Goal: Task Accomplishment & Management: Complete application form

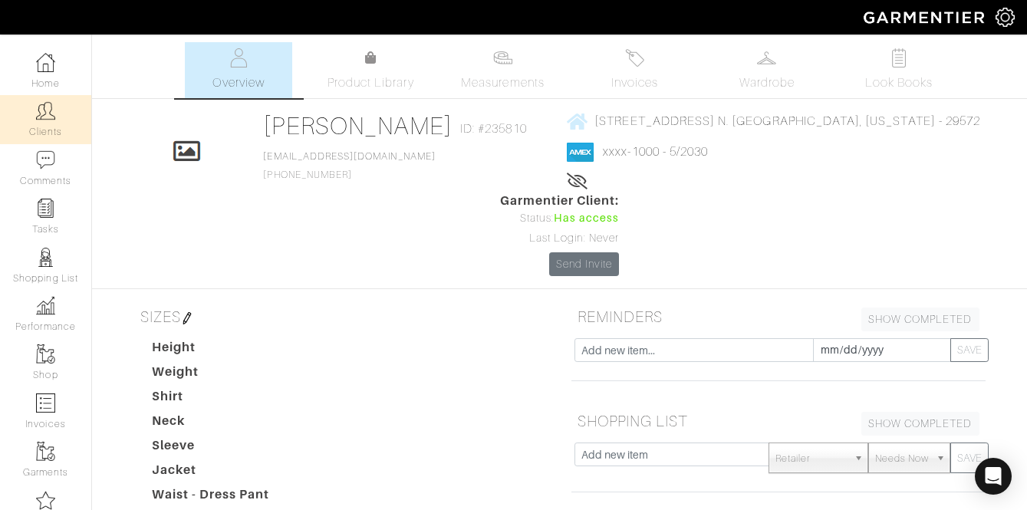
scroll to position [20, 0]
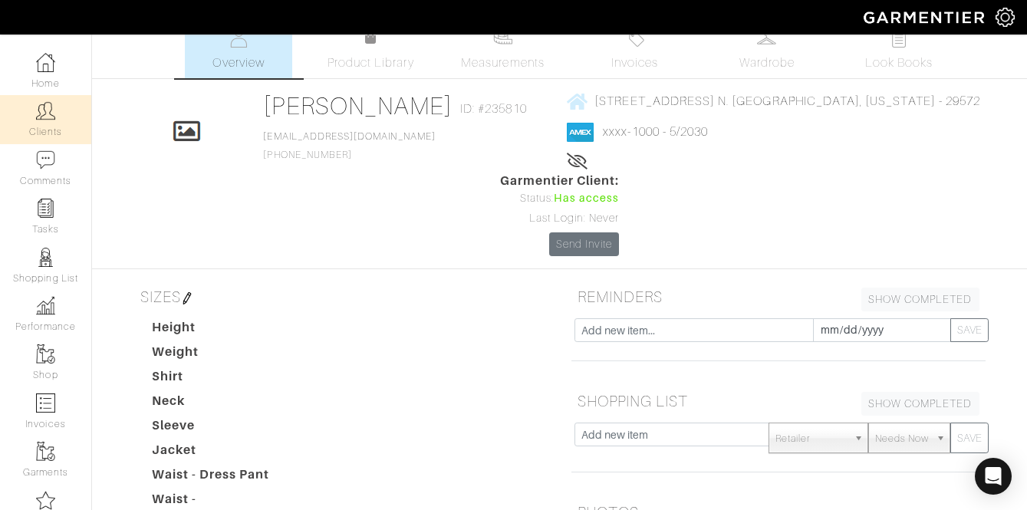
click at [45, 130] on link "Clients" at bounding box center [45, 119] width 91 height 48
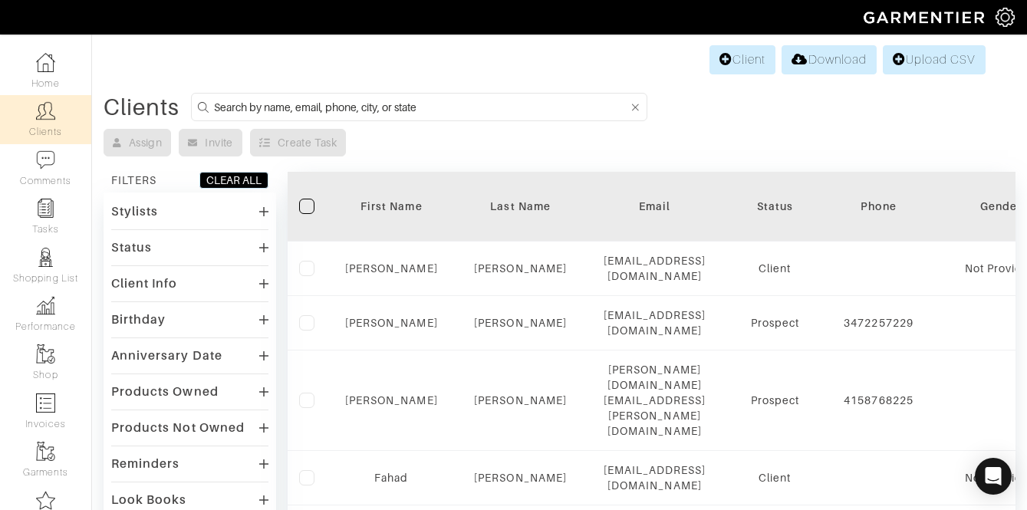
click at [463, 114] on input at bounding box center [421, 106] width 414 height 19
type input "hoodjeffc"
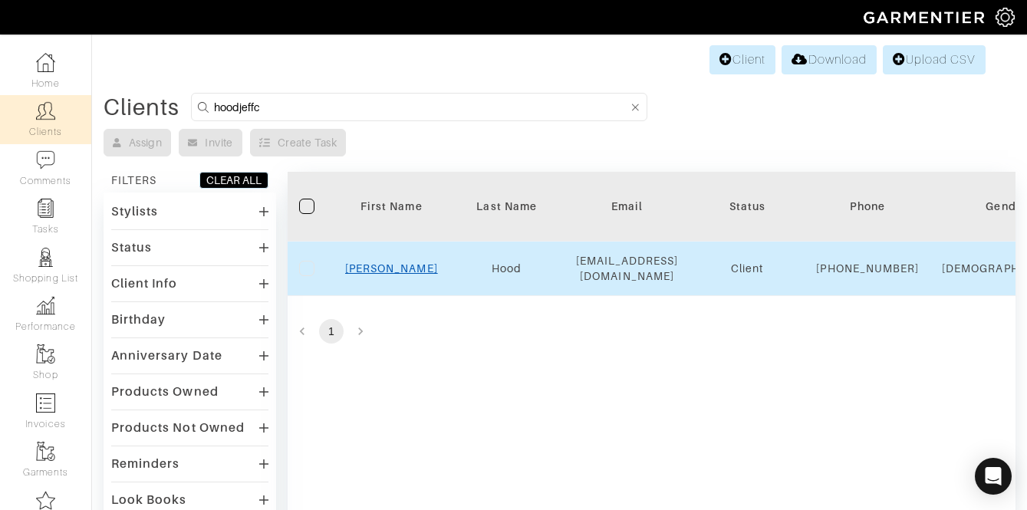
click at [391, 272] on link "[PERSON_NAME]" at bounding box center [391, 268] width 93 height 12
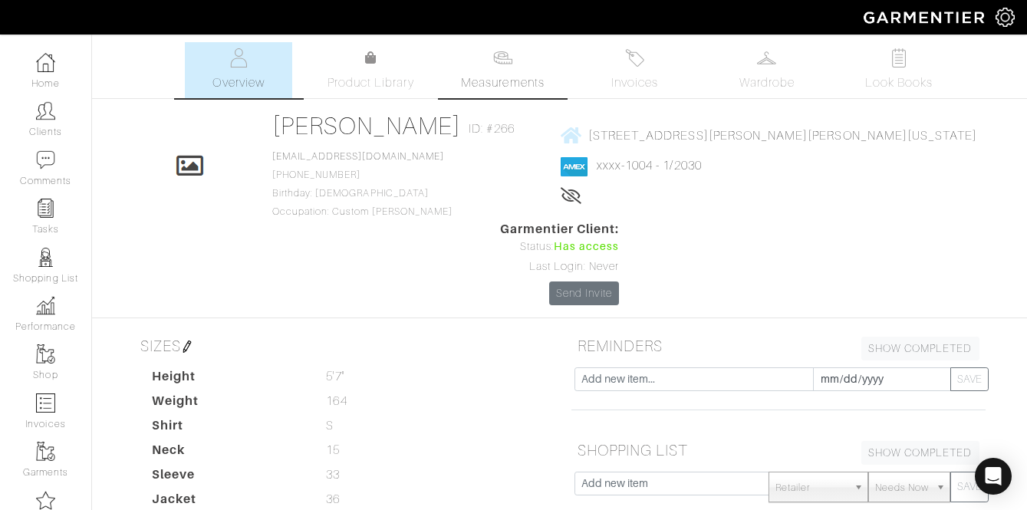
click at [506, 64] on img at bounding box center [502, 57] width 19 height 19
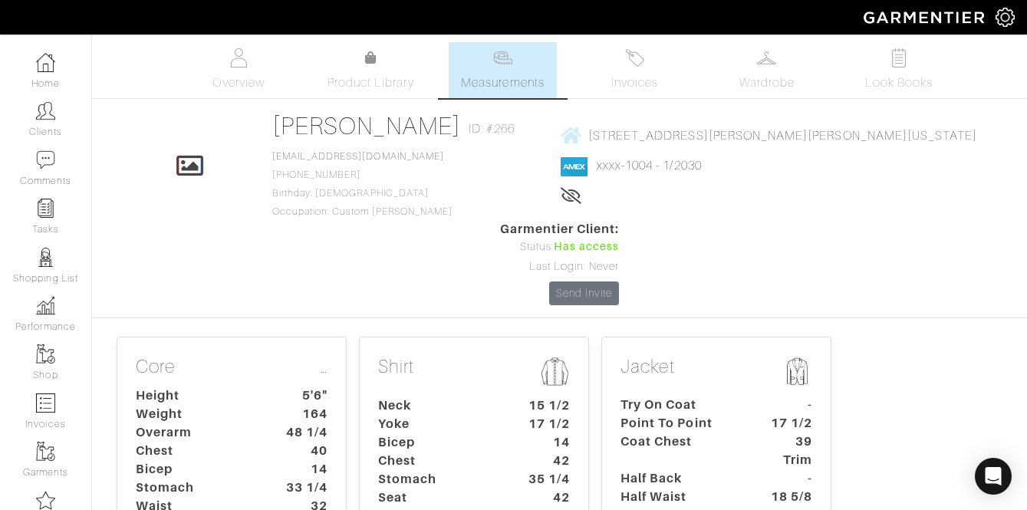
click at [261, 405] on dt "Weight" at bounding box center [195, 414] width 143 height 18
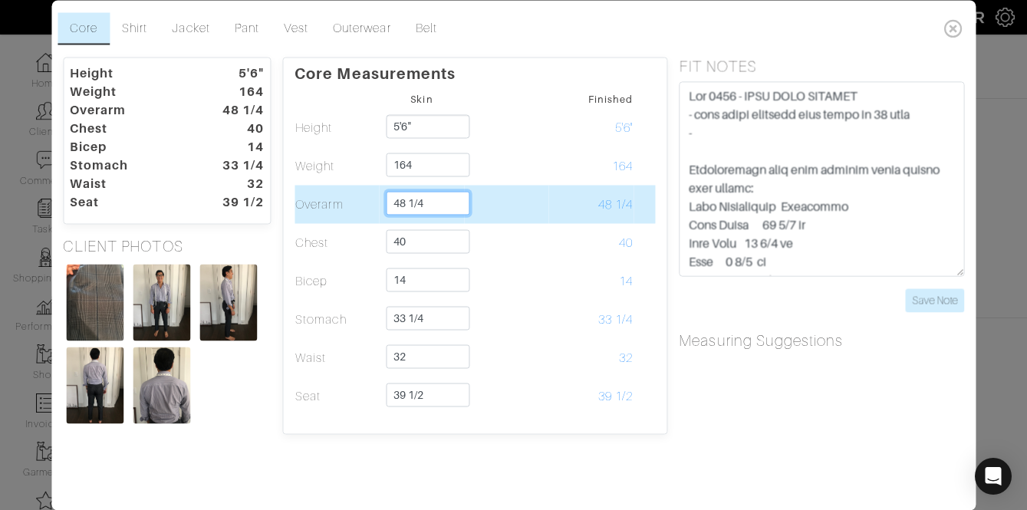
click at [405, 206] on input "48 1/4" at bounding box center [429, 203] width 84 height 24
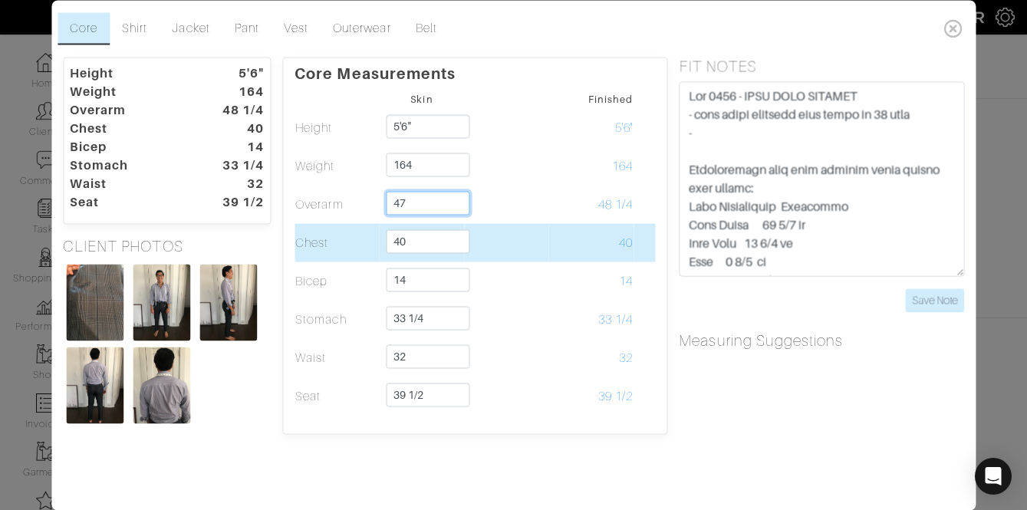
type input "47"
click at [404, 240] on input "40" at bounding box center [429, 241] width 84 height 24
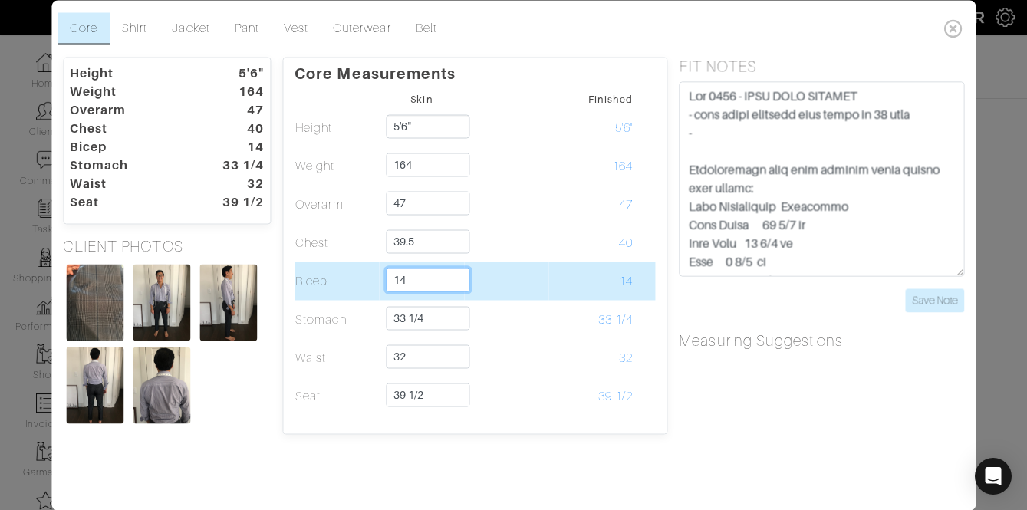
type input "39 1/2"
click at [407, 278] on input "14" at bounding box center [429, 280] width 84 height 24
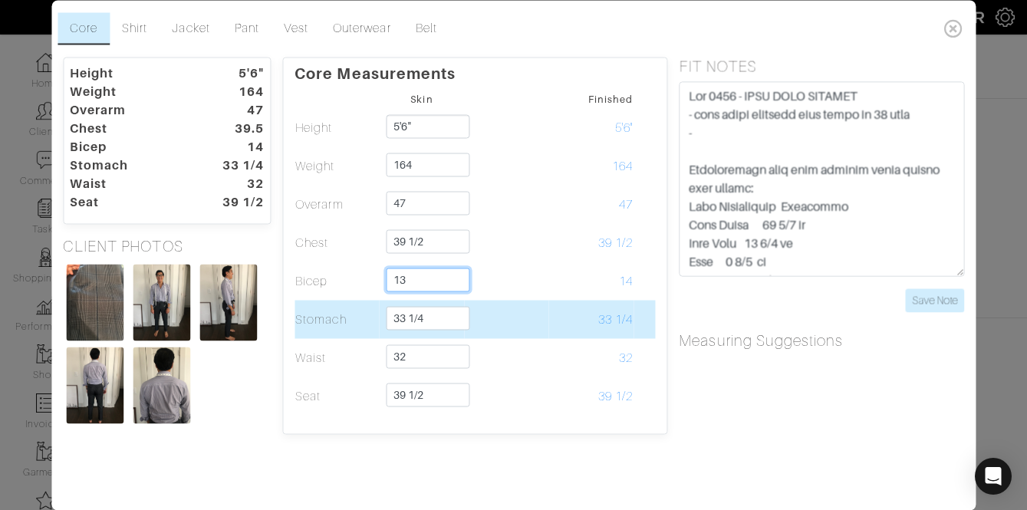
type input "13"
click at [405, 308] on input "33 1/4" at bounding box center [429, 318] width 84 height 24
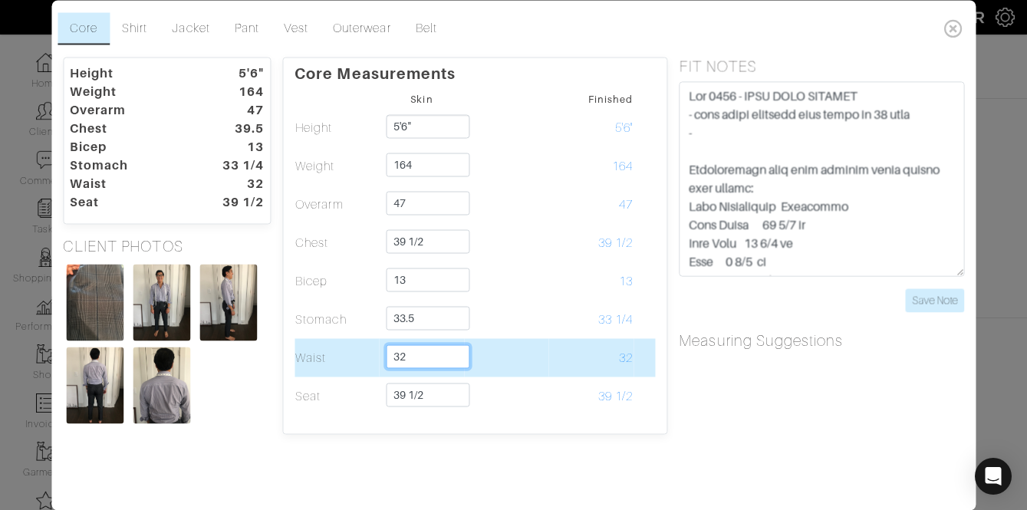
type input "33 1/2"
click at [437, 351] on input "32" at bounding box center [429, 357] width 84 height 24
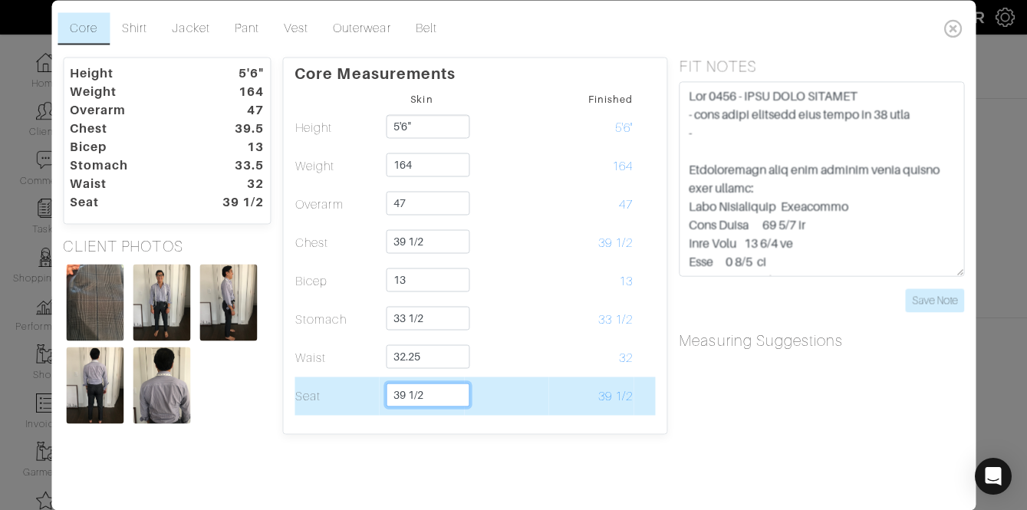
type input "32 1/4"
click at [433, 395] on input "39 1/2" at bounding box center [429, 395] width 84 height 24
click at [449, 394] on input "38.25" at bounding box center [429, 395] width 84 height 24
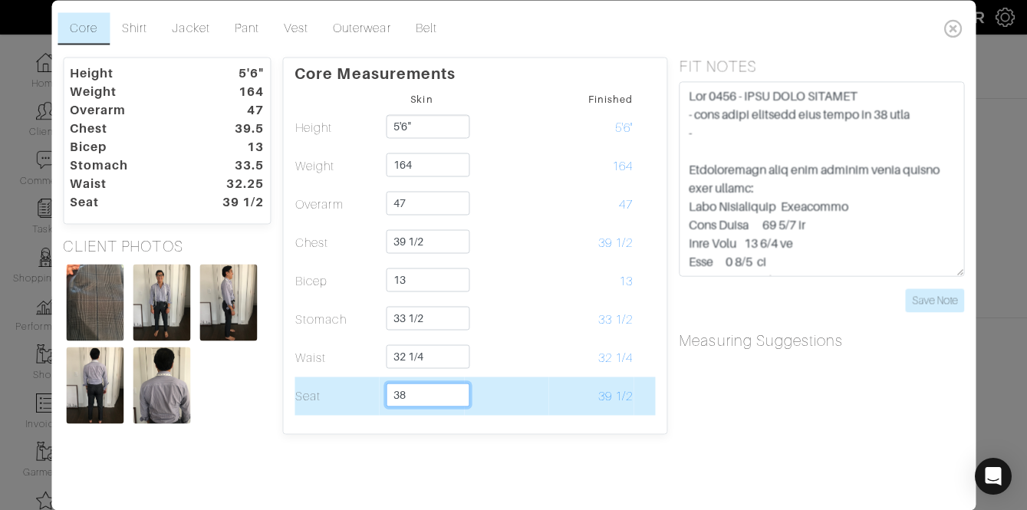
type input "38"
click at [528, 393] on td at bounding box center [506, 396] width 85 height 38
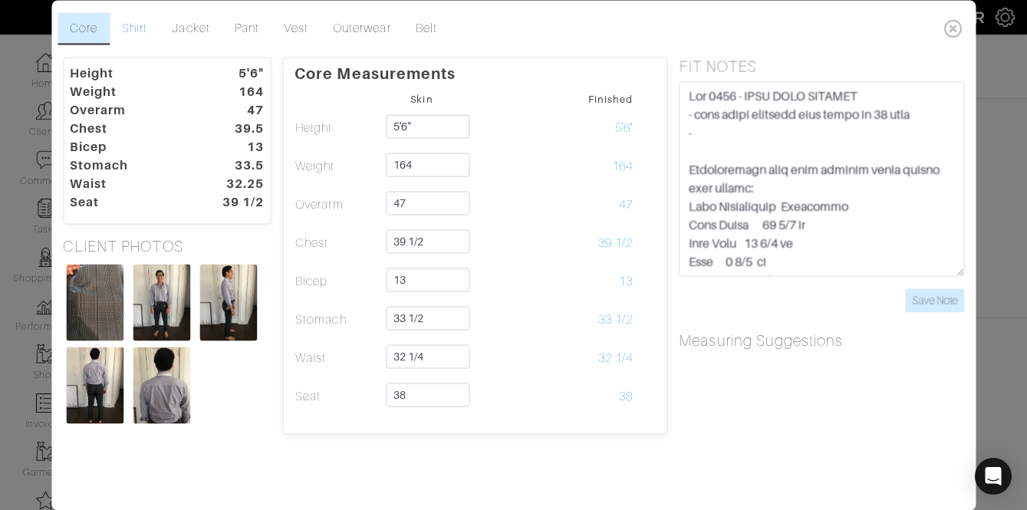
click at [144, 34] on link "Shirt" at bounding box center [135, 28] width 50 height 32
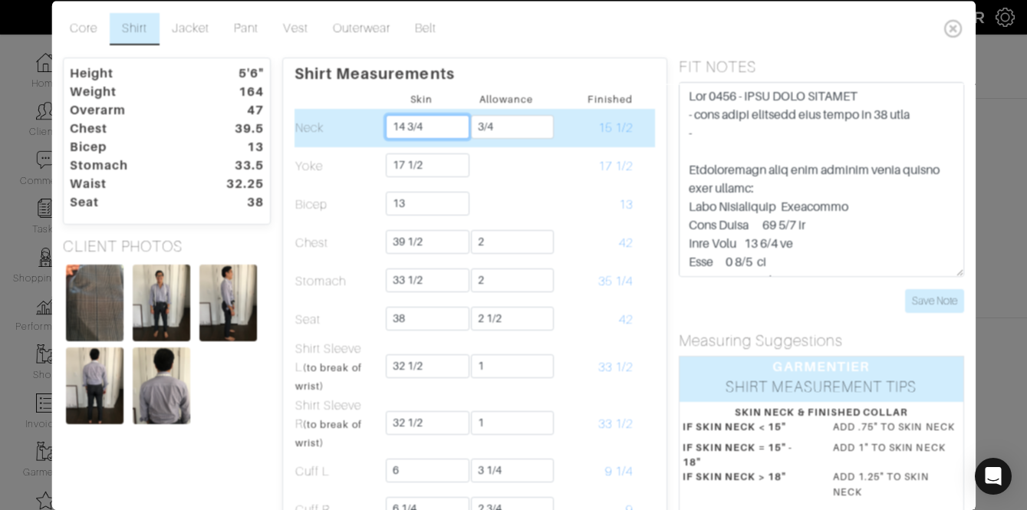
click at [447, 132] on input "14 3/4" at bounding box center [429, 126] width 84 height 24
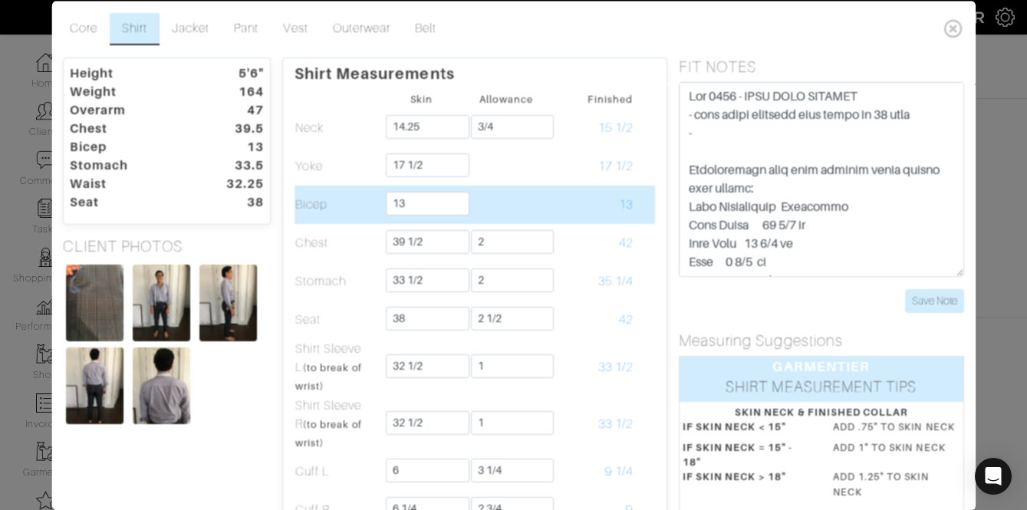
type input "14 1/4"
click at [561, 196] on td "13" at bounding box center [591, 204] width 85 height 38
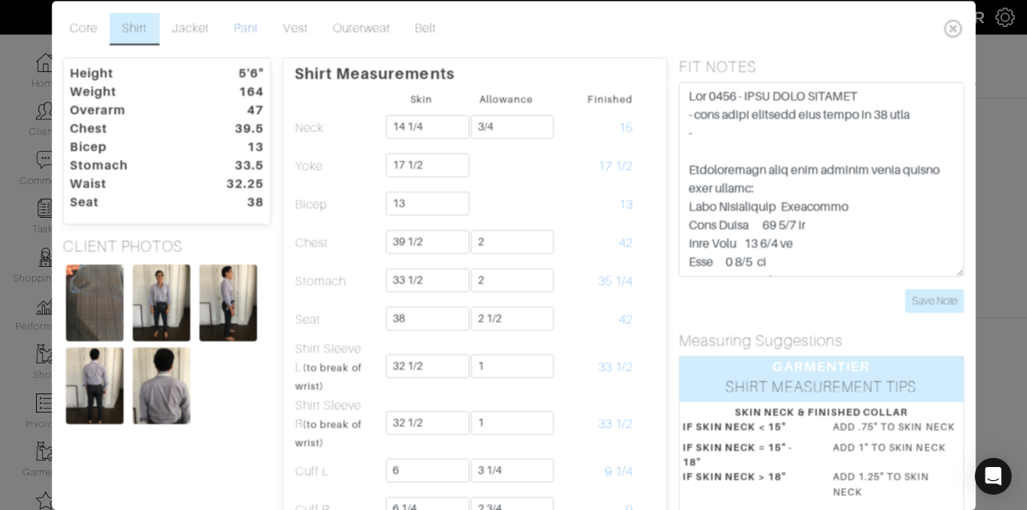
click at [237, 33] on link "Pant" at bounding box center [247, 28] width 49 height 32
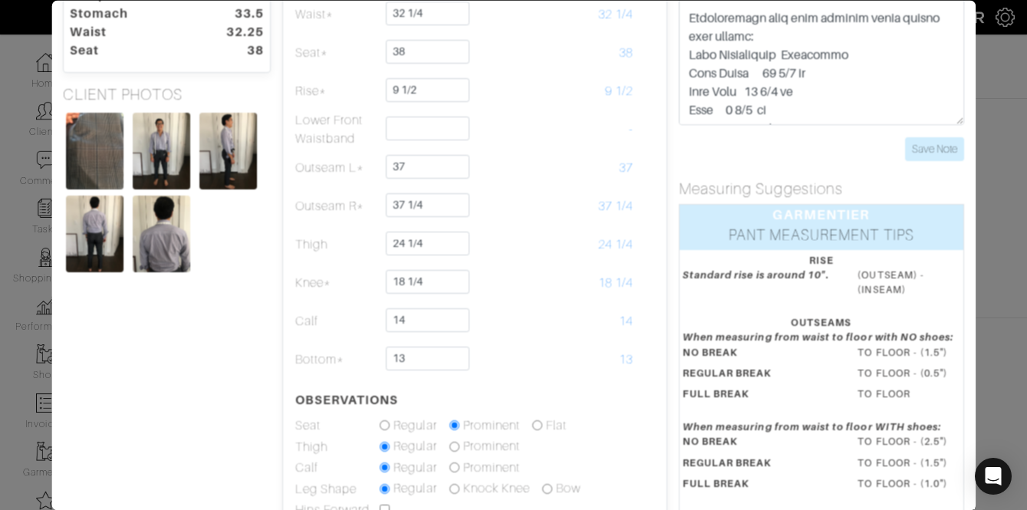
scroll to position [188, 0]
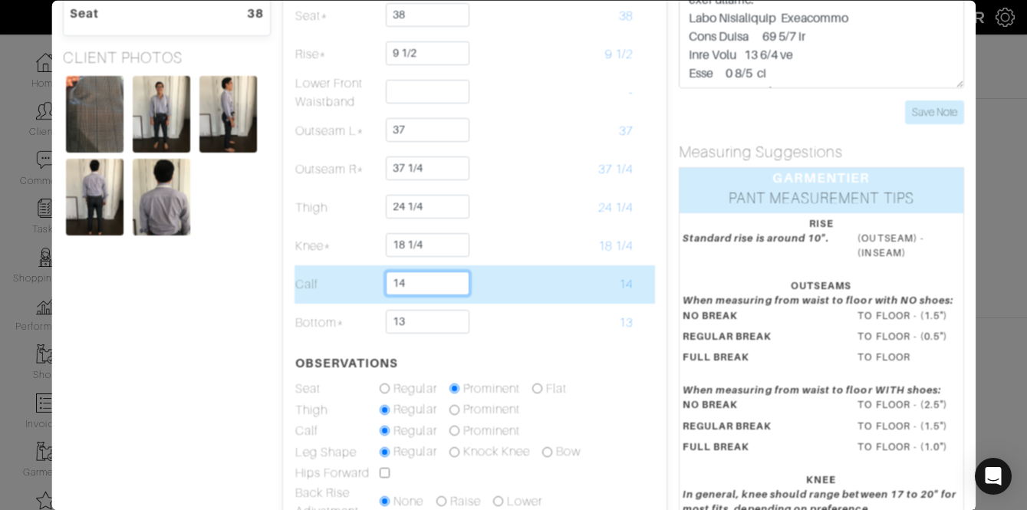
click at [427, 282] on input "14" at bounding box center [429, 284] width 84 height 24
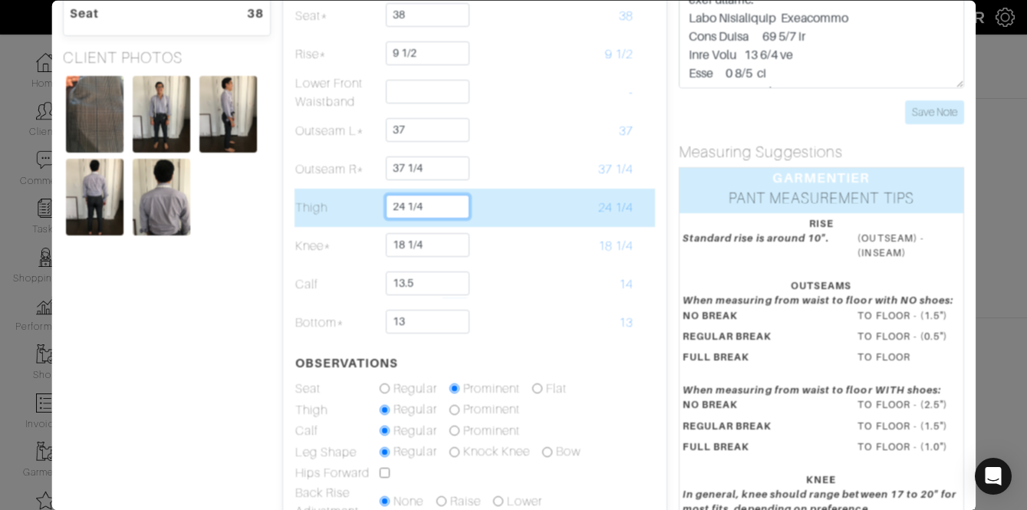
type input "13 1/2"
click at [439, 206] on input "24 1/4" at bounding box center [429, 207] width 84 height 24
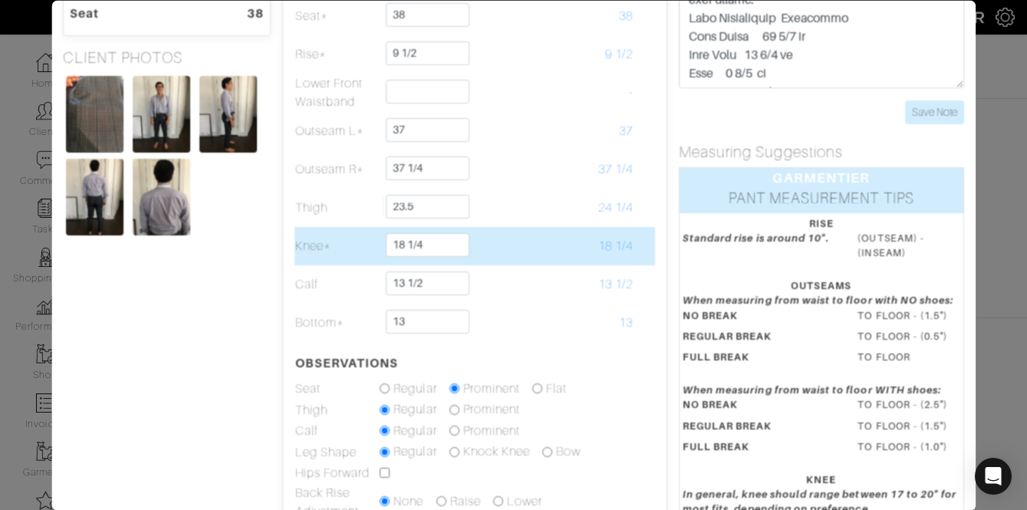
type input "23 1/2"
click at [577, 234] on td "18 1/4" at bounding box center [591, 246] width 85 height 38
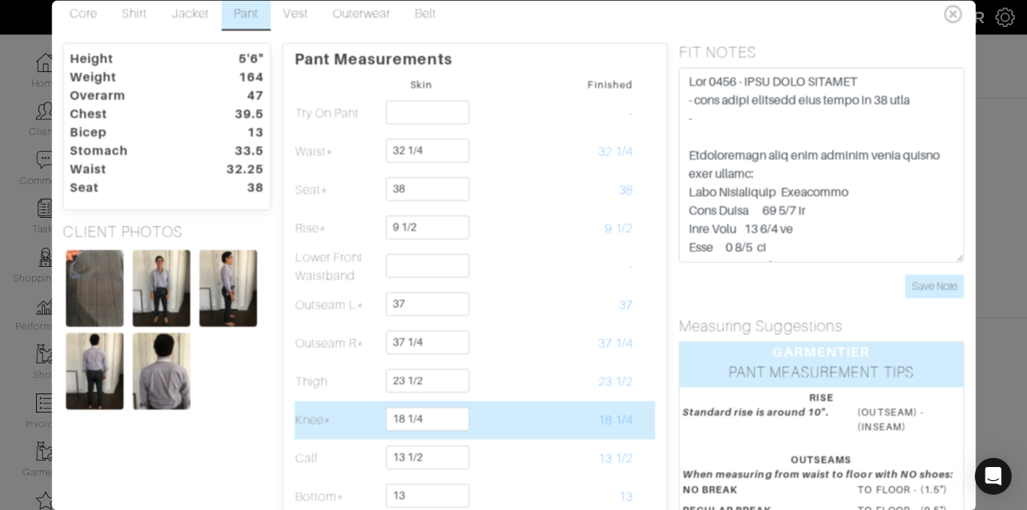
scroll to position [0, 0]
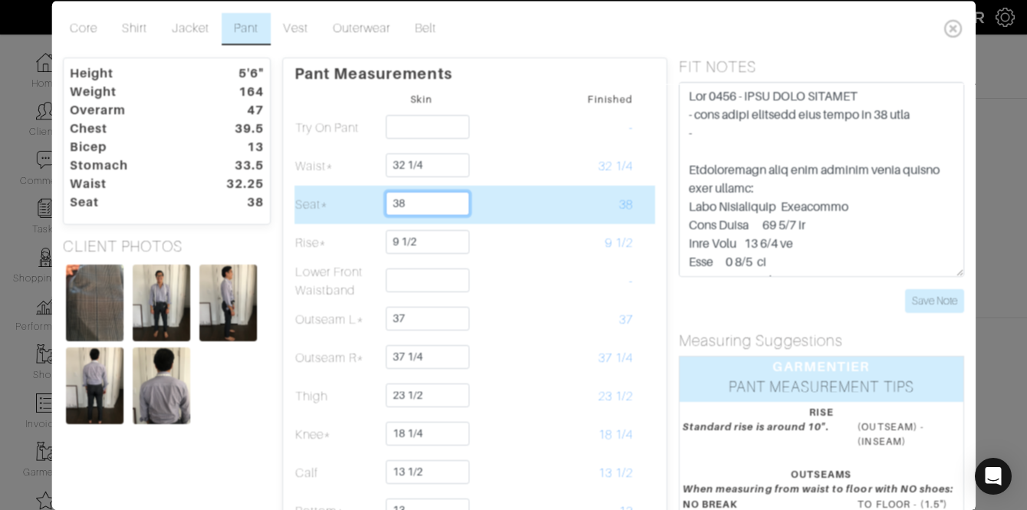
click at [417, 205] on input "38" at bounding box center [429, 203] width 84 height 24
click at [582, 218] on td "38" at bounding box center [591, 204] width 85 height 38
click at [430, 206] on input "39" at bounding box center [429, 203] width 84 height 24
type input "38 1/2"
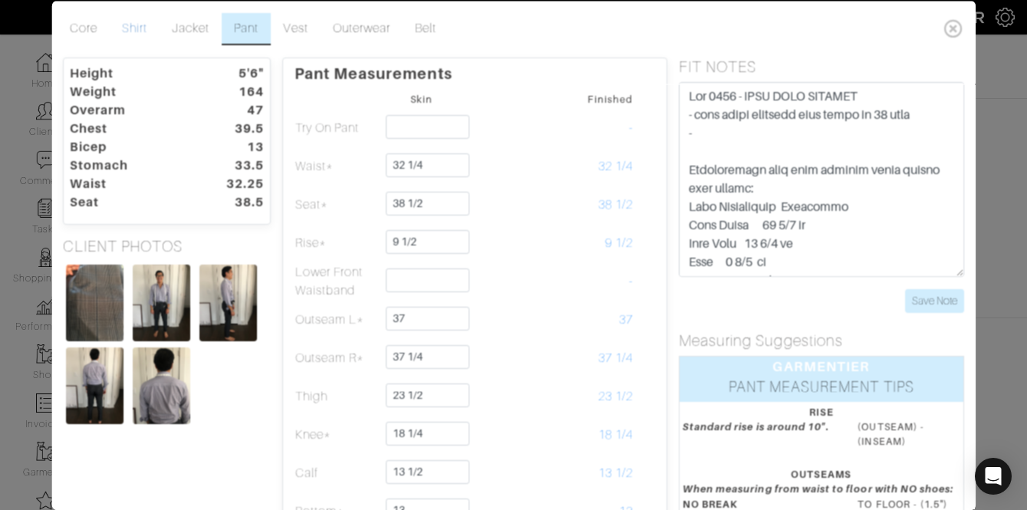
click at [148, 29] on link "Shirt" at bounding box center [135, 28] width 50 height 32
